Goal: Find contact information: Find contact information

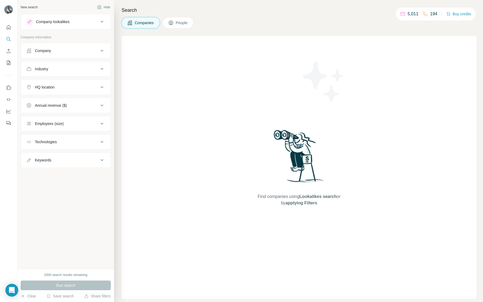
click at [78, 50] on div "Company" at bounding box center [62, 50] width 73 height 5
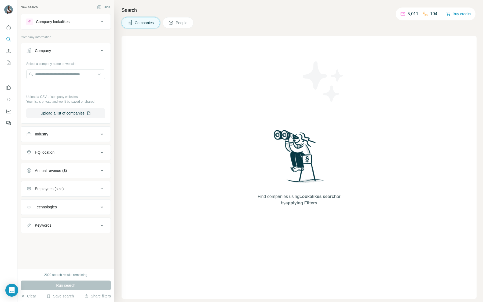
click at [65, 79] on div at bounding box center [65, 75] width 79 height 11
click at [65, 75] on input "text" at bounding box center [65, 75] width 79 height 10
paste input "**********"
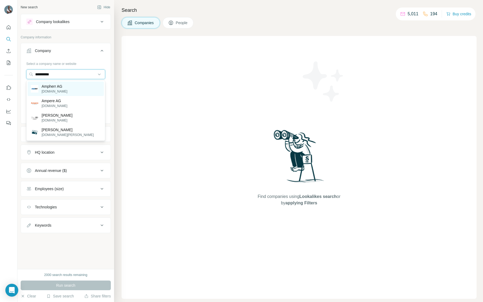
type input "**********"
click at [61, 84] on p "Ampherr AG" at bounding box center [55, 86] width 26 height 5
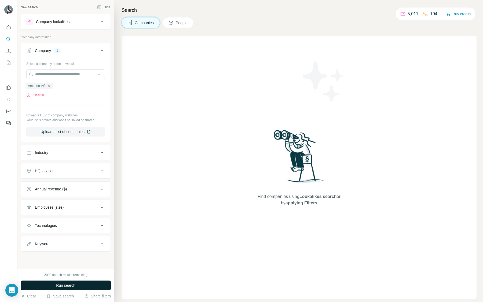
click at [67, 287] on span "Run search" at bounding box center [65, 285] width 19 height 5
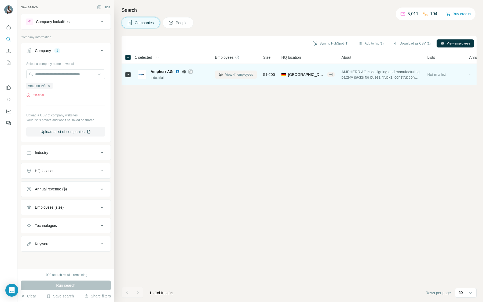
click at [237, 77] on span "View 44 employees" at bounding box center [239, 74] width 28 height 5
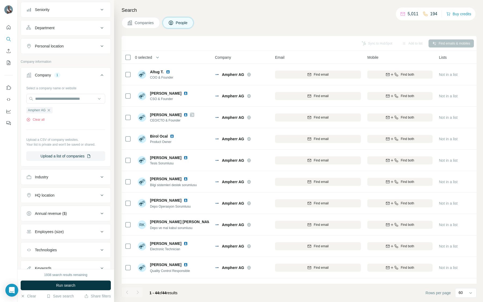
scroll to position [81, 0]
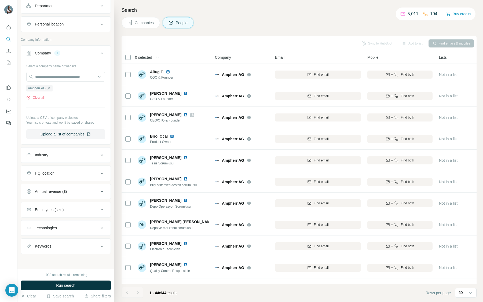
click at [187, 20] on span "People" at bounding box center [182, 22] width 12 height 5
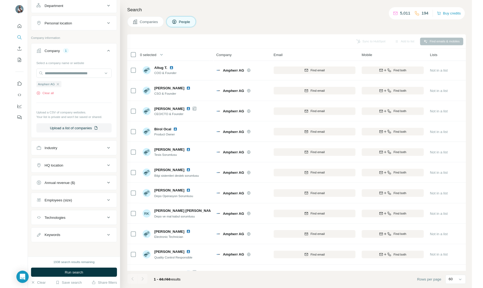
scroll to position [0, 0]
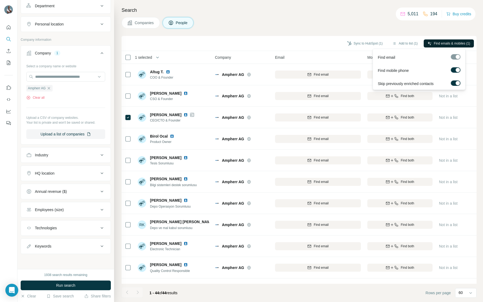
click at [446, 44] on span "Find emails & mobiles (1)" at bounding box center [452, 43] width 36 height 5
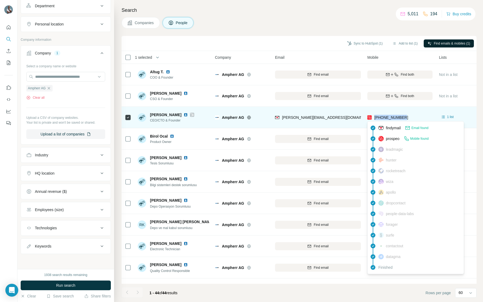
drag, startPoint x: 411, startPoint y: 119, endPoint x: 375, endPoint y: 119, distance: 36.8
click at [375, 119] on div "[PHONE_NUMBER]" at bounding box center [400, 117] width 65 height 15
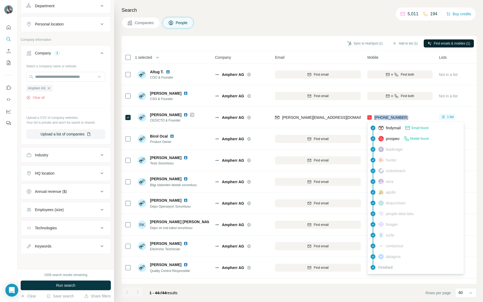
copy span "[PHONE_NUMBER]"
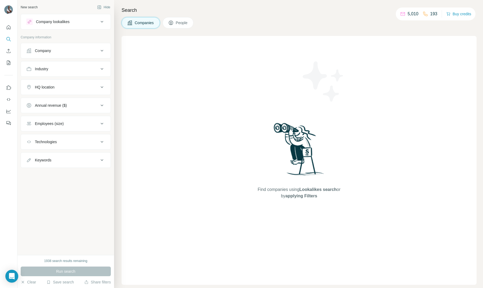
click at [63, 53] on button "Company" at bounding box center [66, 50] width 90 height 13
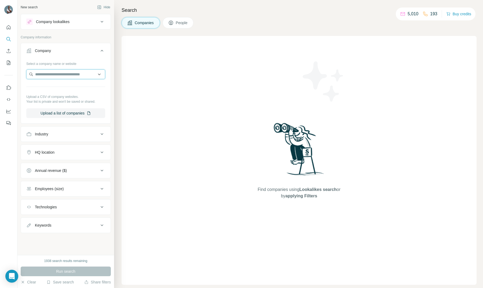
click at [69, 78] on input "text" at bounding box center [65, 75] width 79 height 10
paste input "*******"
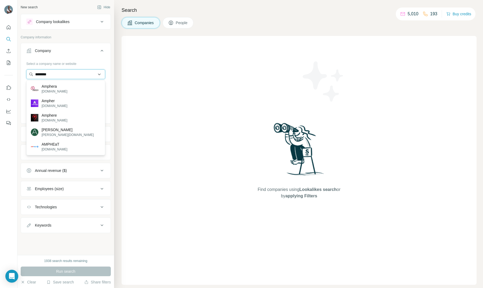
click at [70, 77] on input "*******" at bounding box center [65, 75] width 79 height 10
paste input "***"
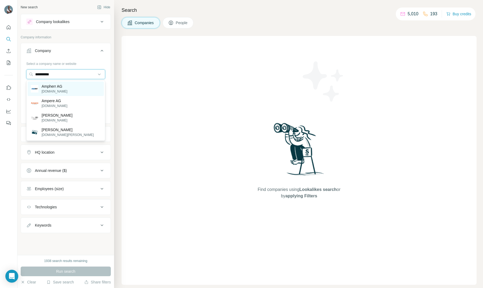
type input "**********"
click at [54, 89] on p "[DOMAIN_NAME]" at bounding box center [55, 91] width 26 height 5
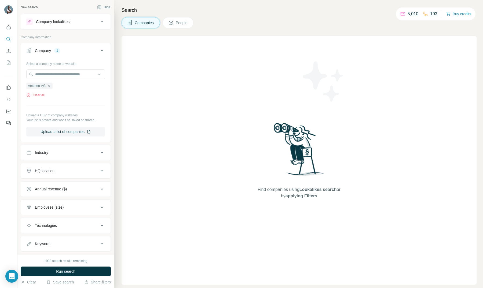
click at [70, 277] on div "1938 search results remaining Run search Clear Save search Share filters" at bounding box center [65, 271] width 97 height 33
click at [71, 275] on button "Run search" at bounding box center [66, 272] width 90 height 10
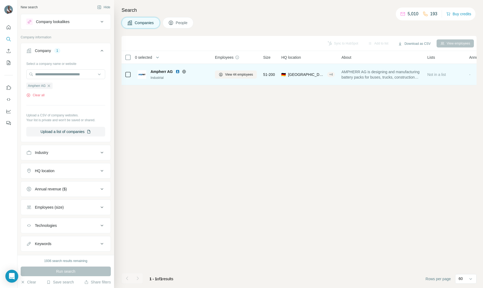
click at [241, 70] on div "View 44 employees" at bounding box center [236, 74] width 42 height 15
click at [240, 76] on span "View 44 employees" at bounding box center [239, 74] width 28 height 5
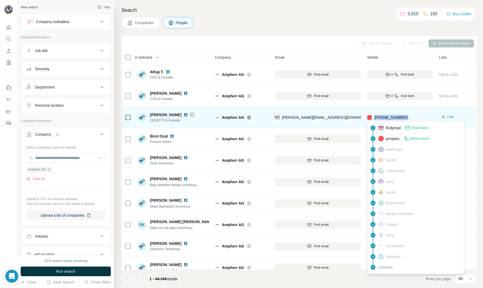
drag, startPoint x: 408, startPoint y: 115, endPoint x: 375, endPoint y: 118, distance: 32.9
click at [375, 118] on div "[PHONE_NUMBER]" at bounding box center [400, 117] width 65 height 15
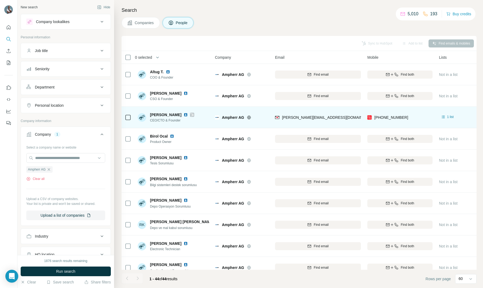
click at [124, 114] on td at bounding box center [128, 117] width 13 height 21
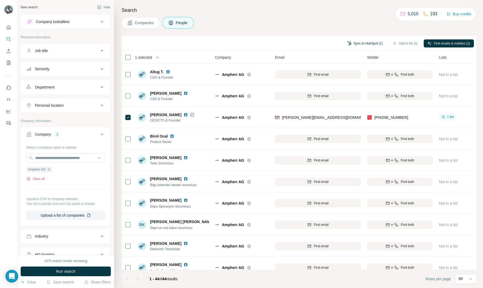
click at [374, 45] on button "Sync to HubSpot (1)" at bounding box center [365, 43] width 43 height 8
click at [355, 81] on button "Sync to HubSpot" at bounding box center [352, 83] width 60 height 11
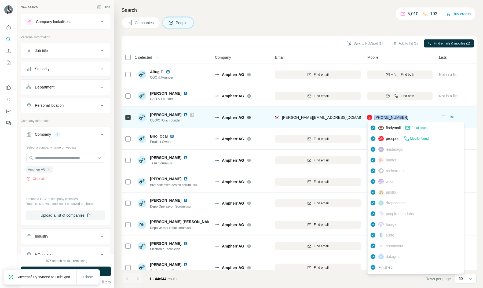
drag, startPoint x: 408, startPoint y: 118, endPoint x: 375, endPoint y: 119, distance: 33.1
click at [375, 119] on div "[PHONE_NUMBER]" at bounding box center [400, 117] width 65 height 15
copy span "[PHONE_NUMBER]"
